Goal: Navigation & Orientation: Find specific page/section

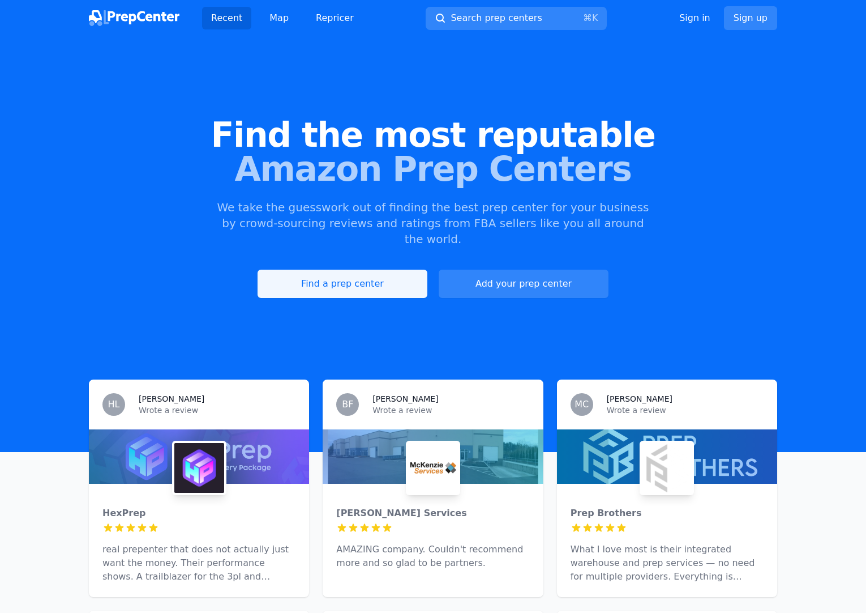
click at [351, 270] on link "Find a prep center" at bounding box center [343, 284] width 170 height 28
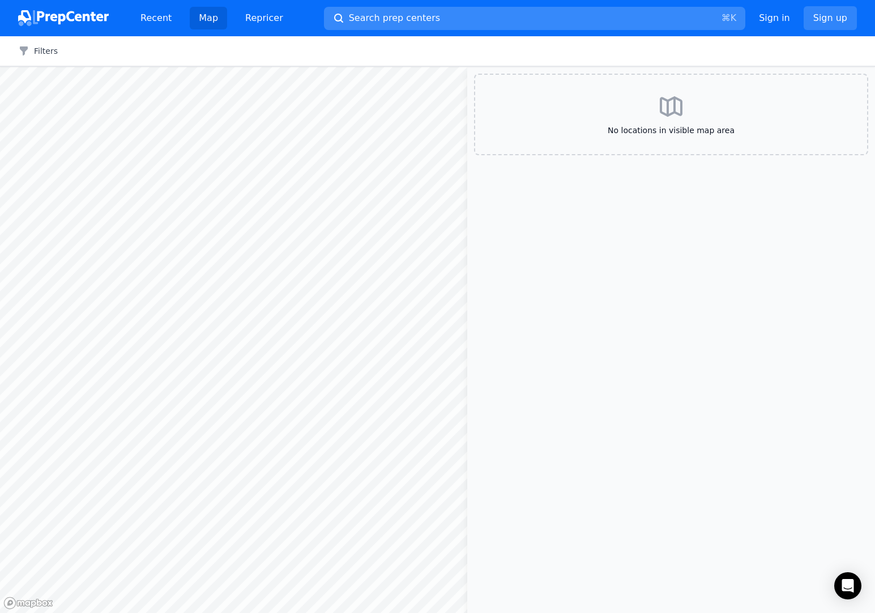
click at [381, 20] on span "Search prep centers" at bounding box center [394, 18] width 91 height 14
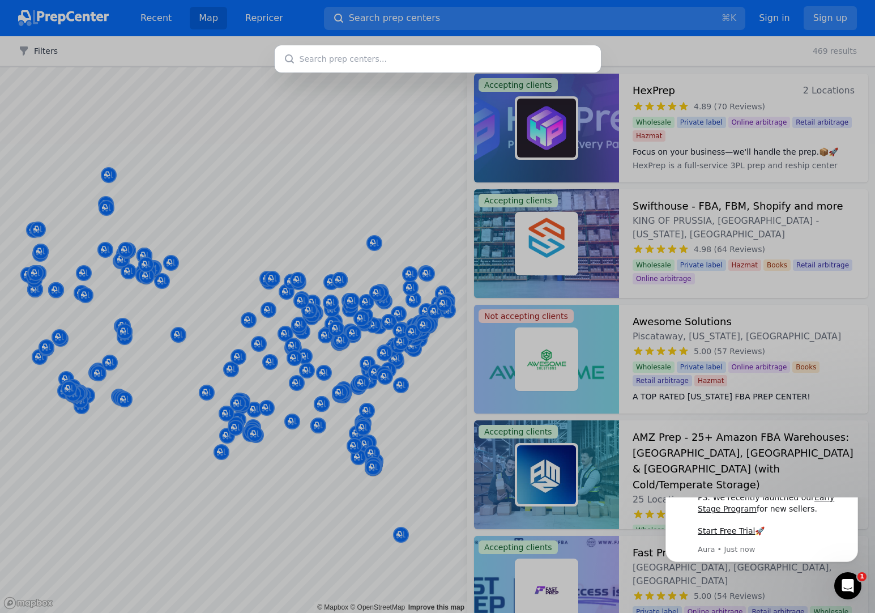
click at [86, 313] on div at bounding box center [437, 306] width 875 height 613
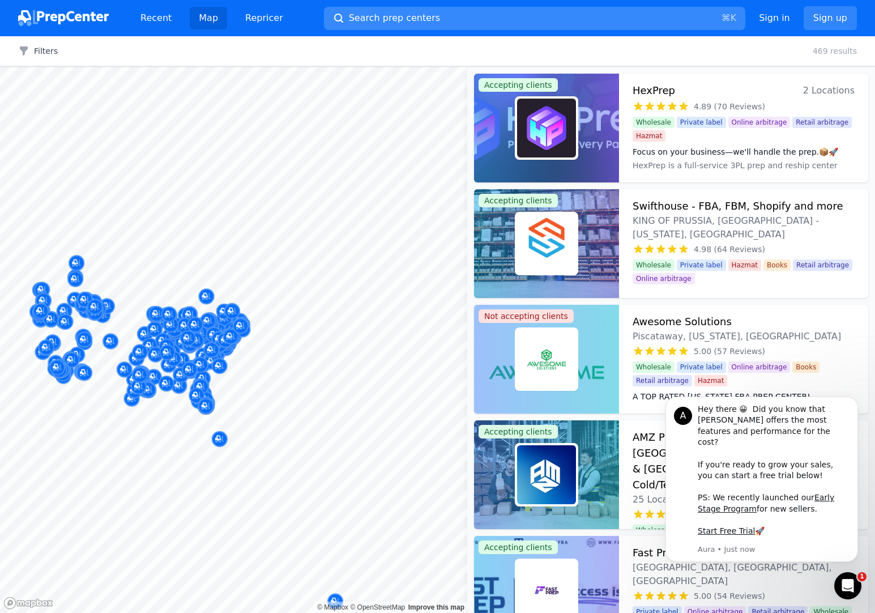
click at [400, 19] on span "Search prep centers" at bounding box center [394, 18] width 91 height 14
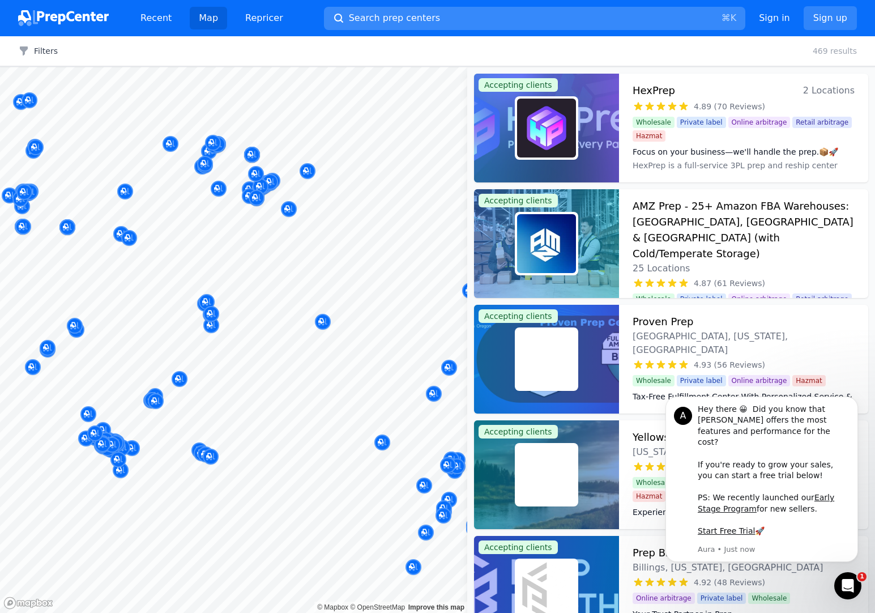
click at [400, 15] on div at bounding box center [437, 306] width 875 height 613
click at [400, 16] on span "Search prep centers" at bounding box center [394, 18] width 91 height 14
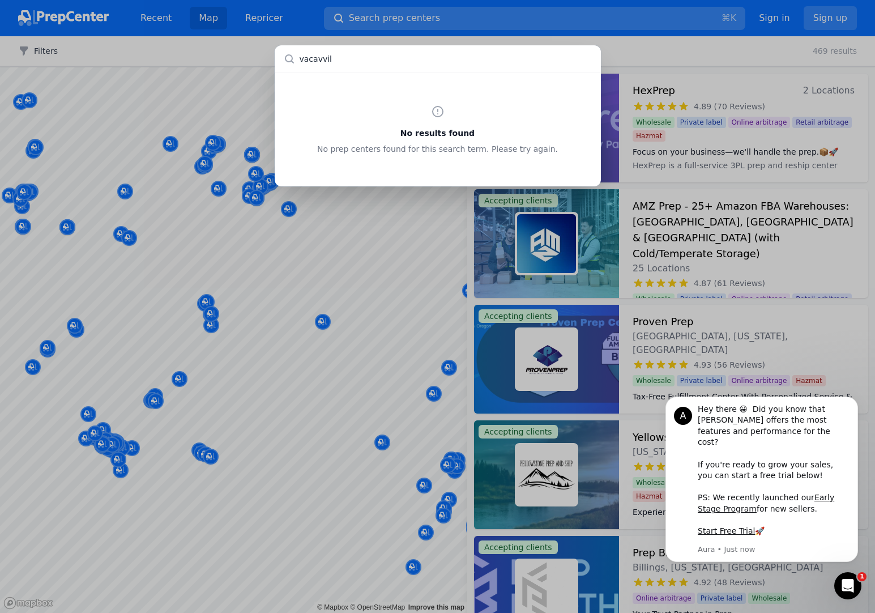
type input "vacavvile"
click at [263, 295] on div "vacavvile No results found No prep centers found for this search term. Please t…" at bounding box center [437, 306] width 875 height 613
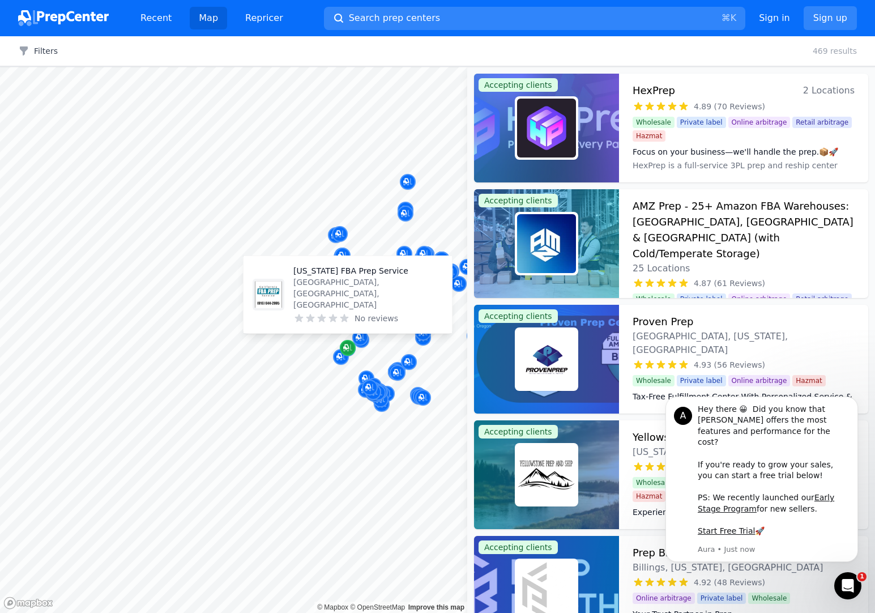
click at [348, 352] on icon "Map marker" at bounding box center [347, 347] width 9 height 11
click at [330, 276] on p "[US_STATE] FBA Prep Service" at bounding box center [368, 270] width 150 height 11
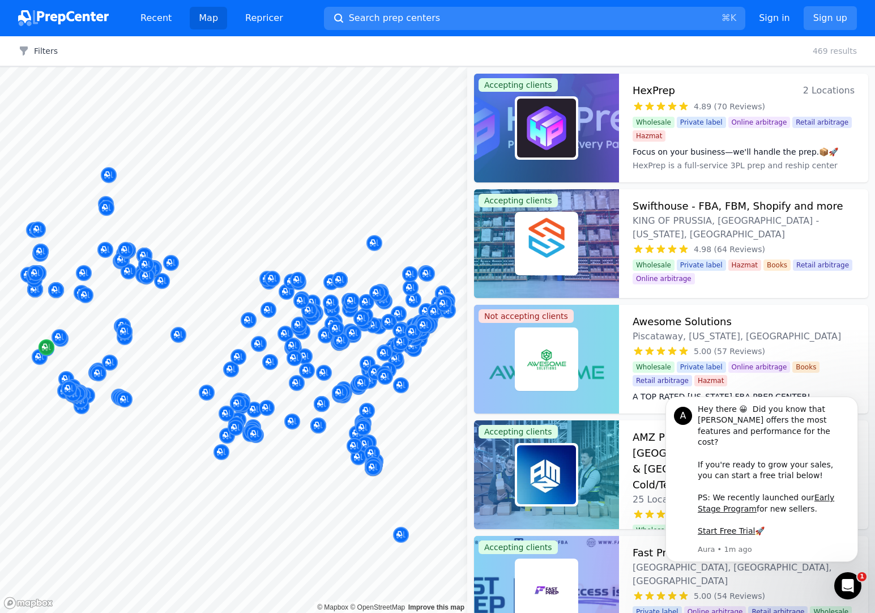
drag, startPoint x: 481, startPoint y: 210, endPoint x: 44, endPoint y: 347, distance: 457.6
click at [260, 67] on div at bounding box center [233, 67] width 467 height 0
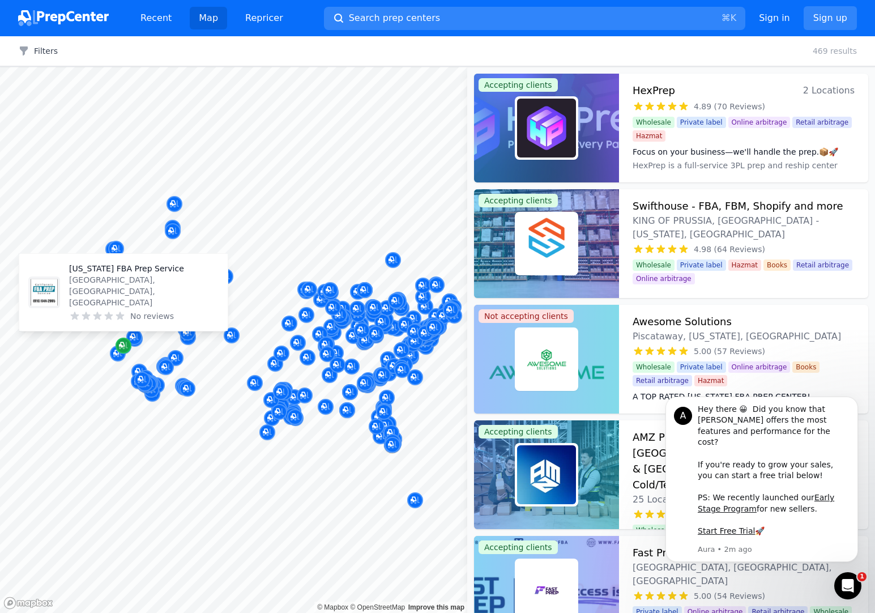
click at [124, 349] on icon "Map marker" at bounding box center [123, 345] width 9 height 11
click at [117, 274] on p "[US_STATE] FBA Prep Service" at bounding box center [144, 268] width 150 height 11
